Goal: Task Accomplishment & Management: Manage account settings

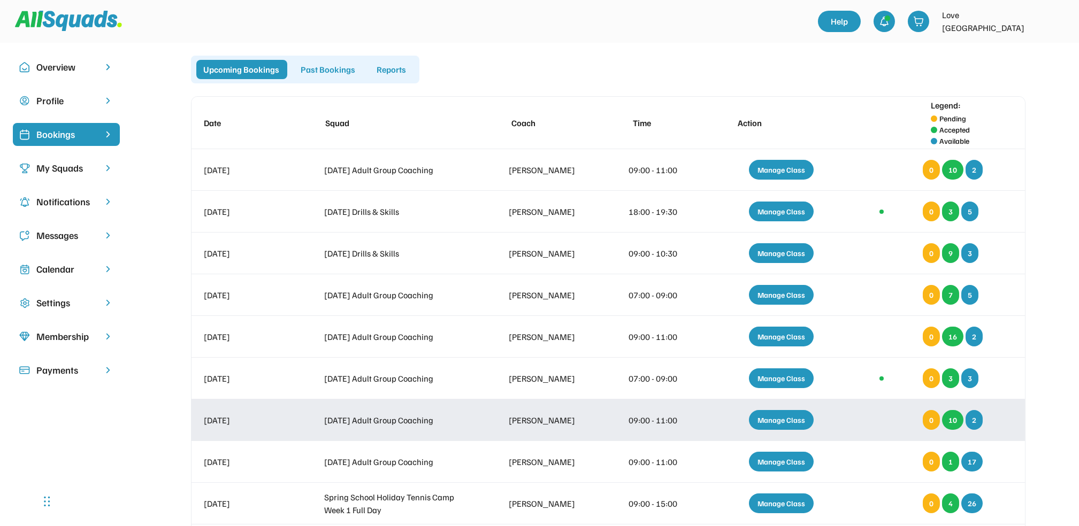
click at [788, 421] on div "Manage Class" at bounding box center [781, 420] width 65 height 20
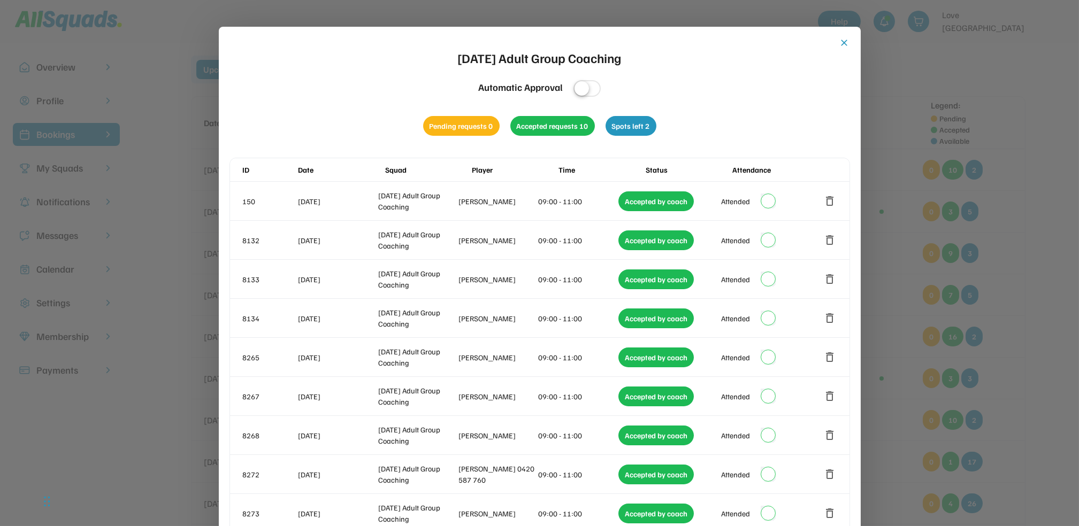
click at [845, 42] on button "close" at bounding box center [844, 42] width 11 height 11
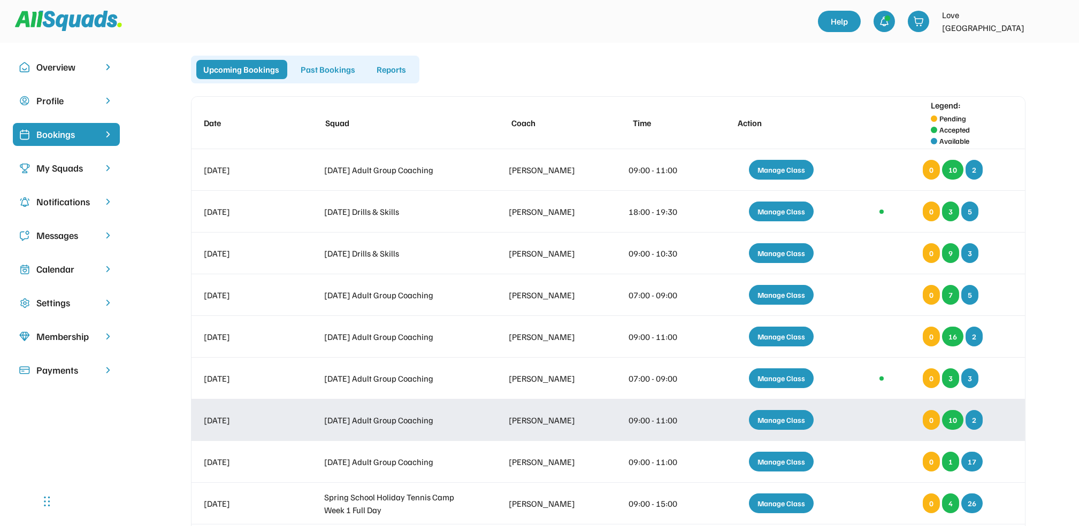
click at [778, 422] on div "Manage Class" at bounding box center [781, 420] width 65 height 20
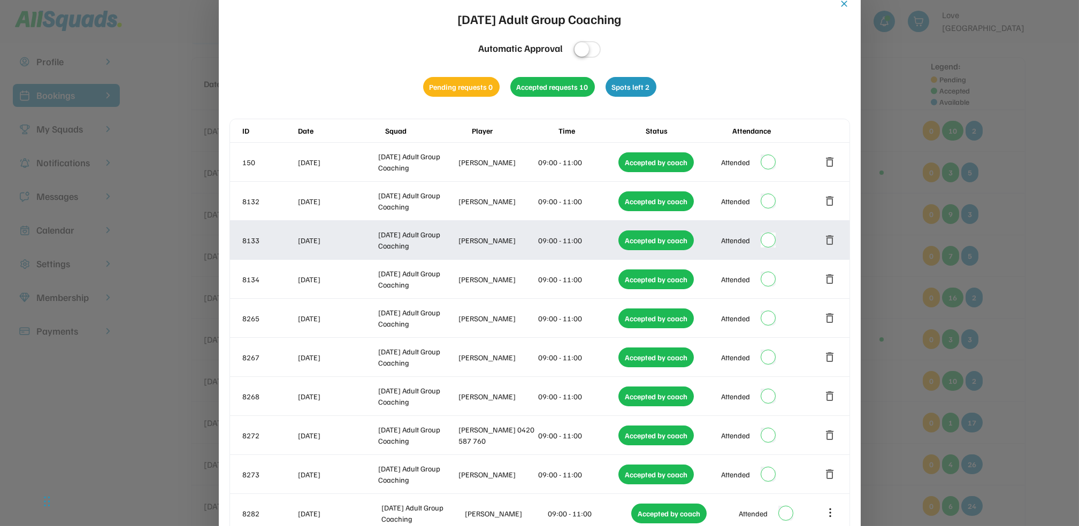
scroll to position [71, 0]
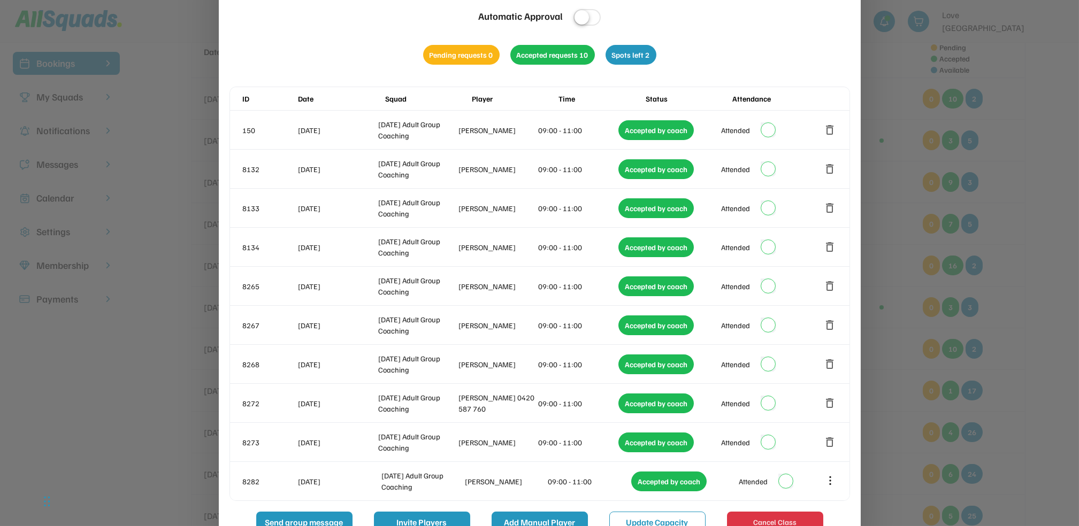
click at [532, 516] on button "Add Manual Player" at bounding box center [539, 522] width 96 height 21
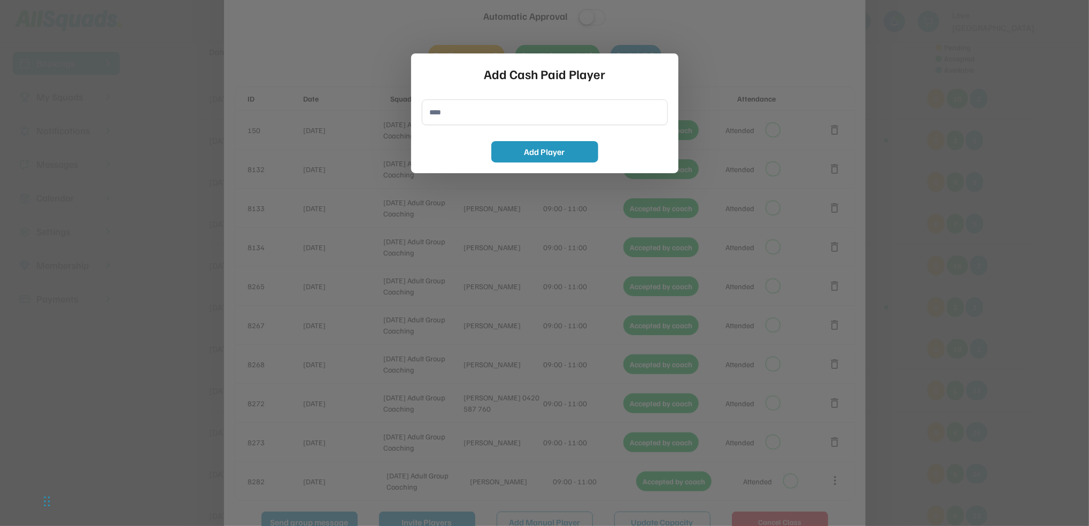
click at [649, 82] on div "Add Cash Paid Player" at bounding box center [545, 73] width 246 height 19
click at [737, 33] on div at bounding box center [544, 263] width 1089 height 526
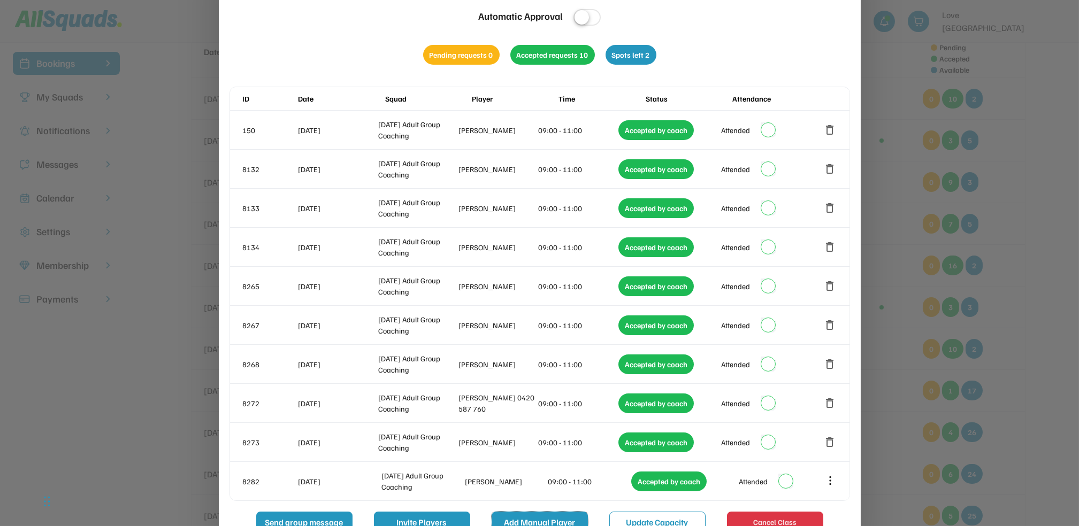
click at [537, 518] on button "Add Manual Player" at bounding box center [539, 522] width 96 height 21
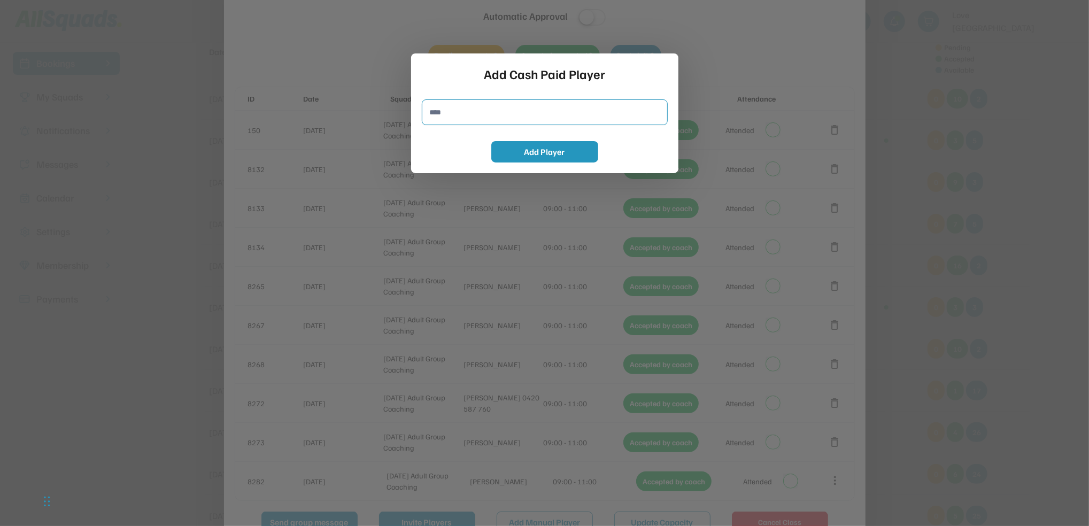
click at [526, 111] on input "input" at bounding box center [545, 112] width 246 height 26
type input "**********"
click at [536, 143] on button "Add Player" at bounding box center [544, 151] width 107 height 21
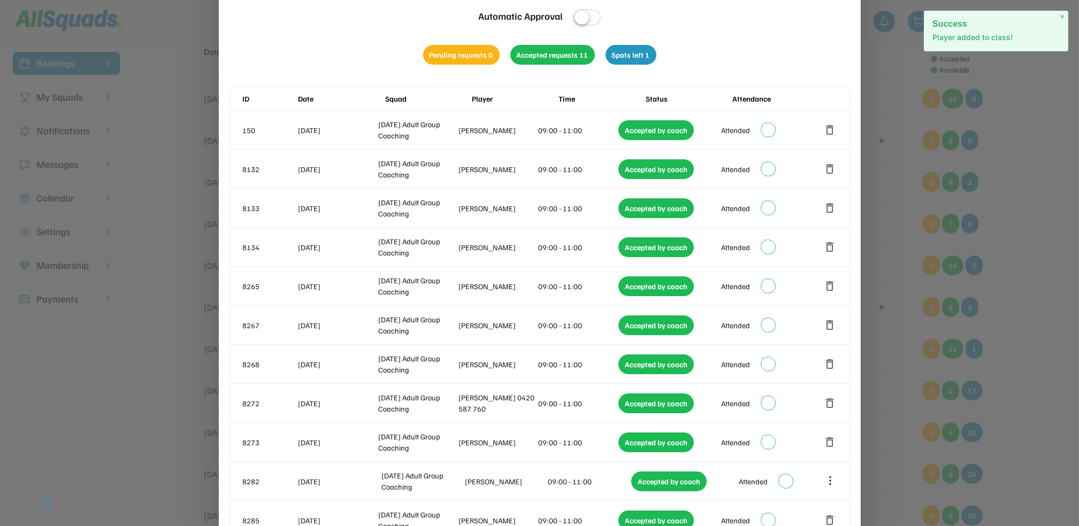
click at [911, 68] on div at bounding box center [539, 263] width 1079 height 526
